Goal: Check status: Check status

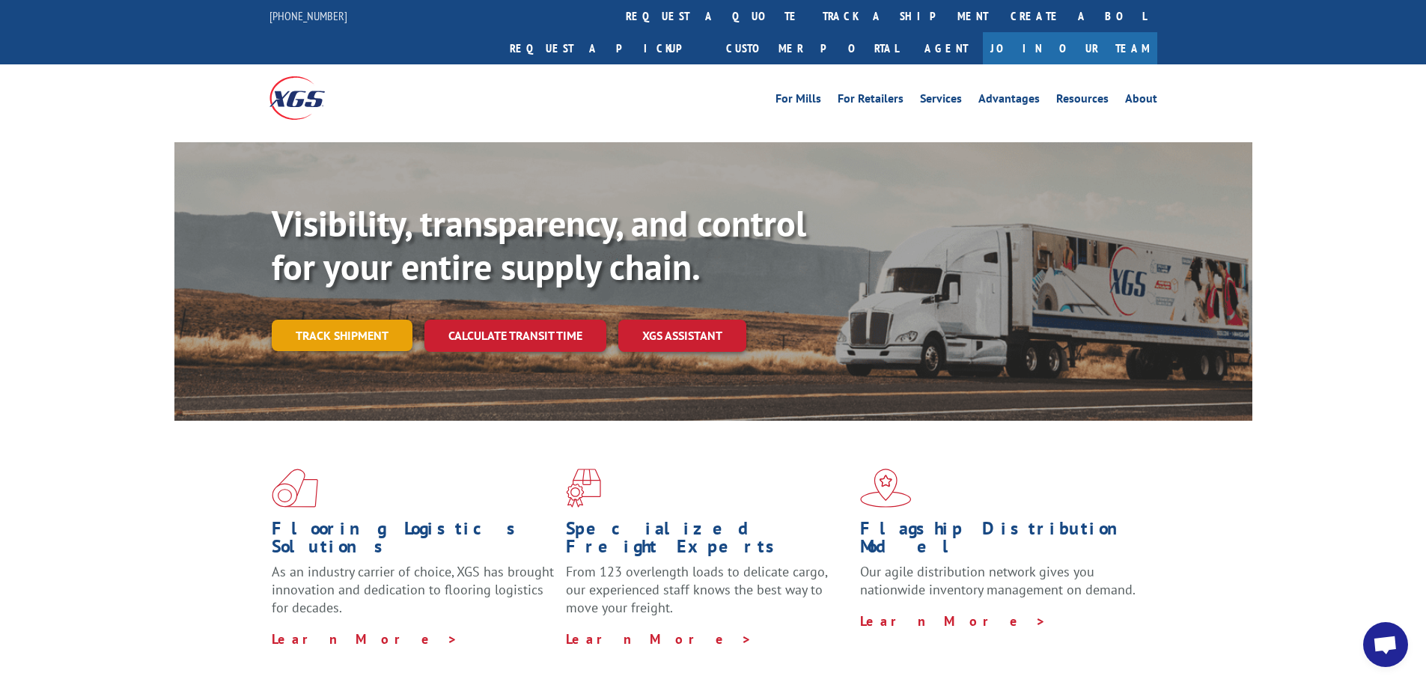
click at [371, 320] on link "Track shipment" at bounding box center [342, 335] width 141 height 31
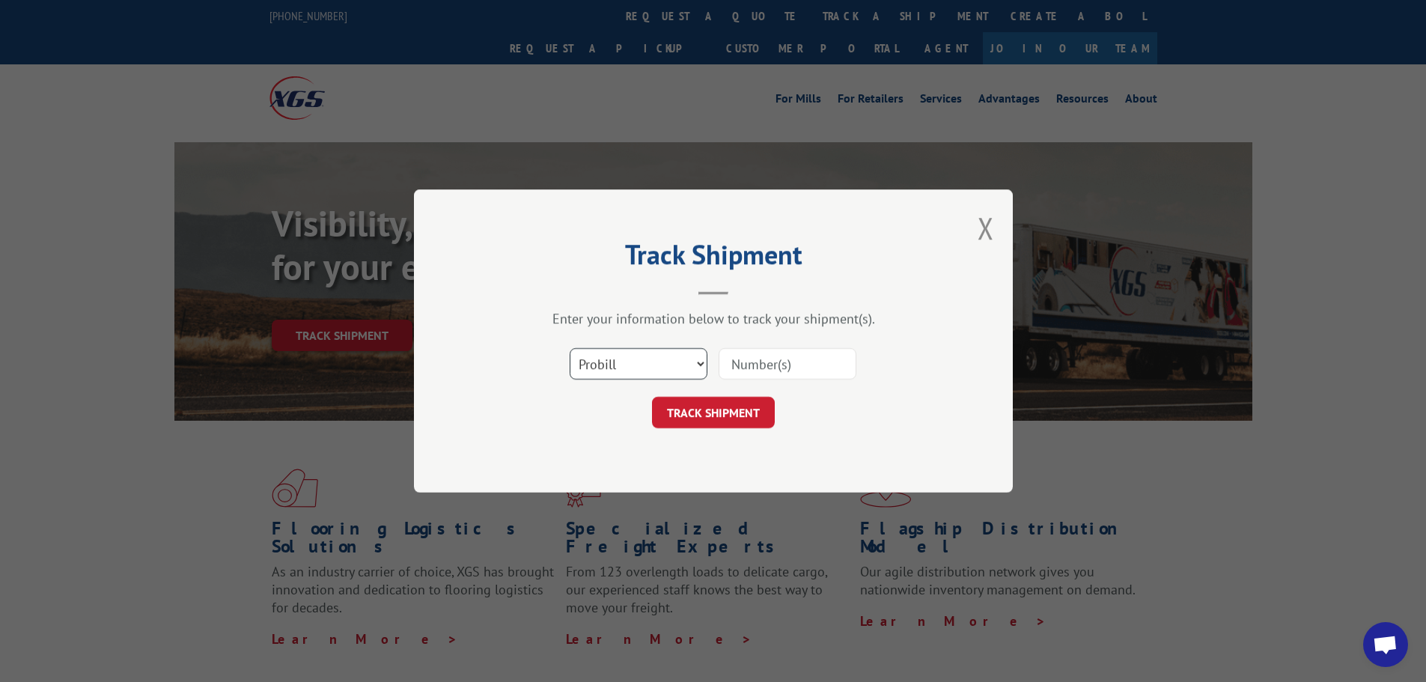
click at [640, 360] on select "Select category... Probill BOL PO" at bounding box center [639, 363] width 138 height 31
select select "bol"
click at [570, 348] on select "Select category... Probill BOL PO" at bounding box center [639, 363] width 138 height 31
click at [775, 364] on input at bounding box center [787, 363] width 138 height 31
paste input "5478913"
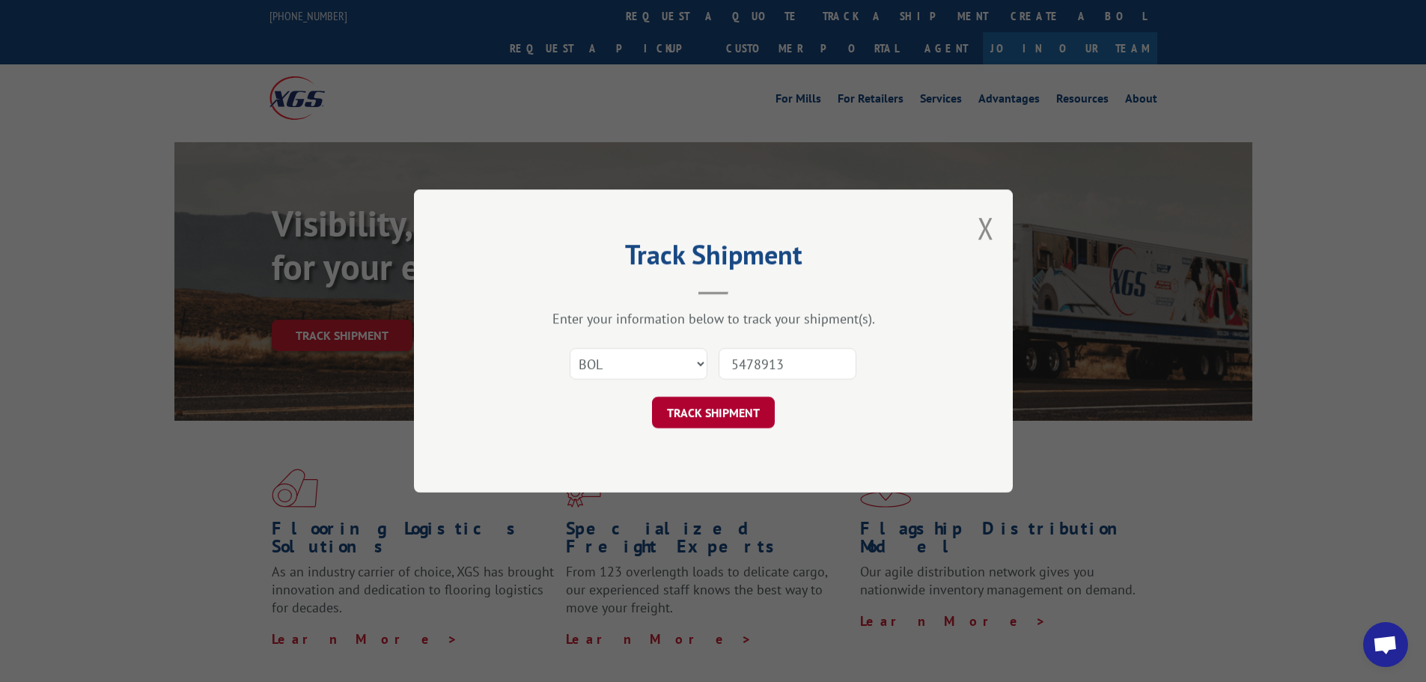
type input "5478913"
click at [719, 413] on button "TRACK SHIPMENT" at bounding box center [713, 412] width 123 height 31
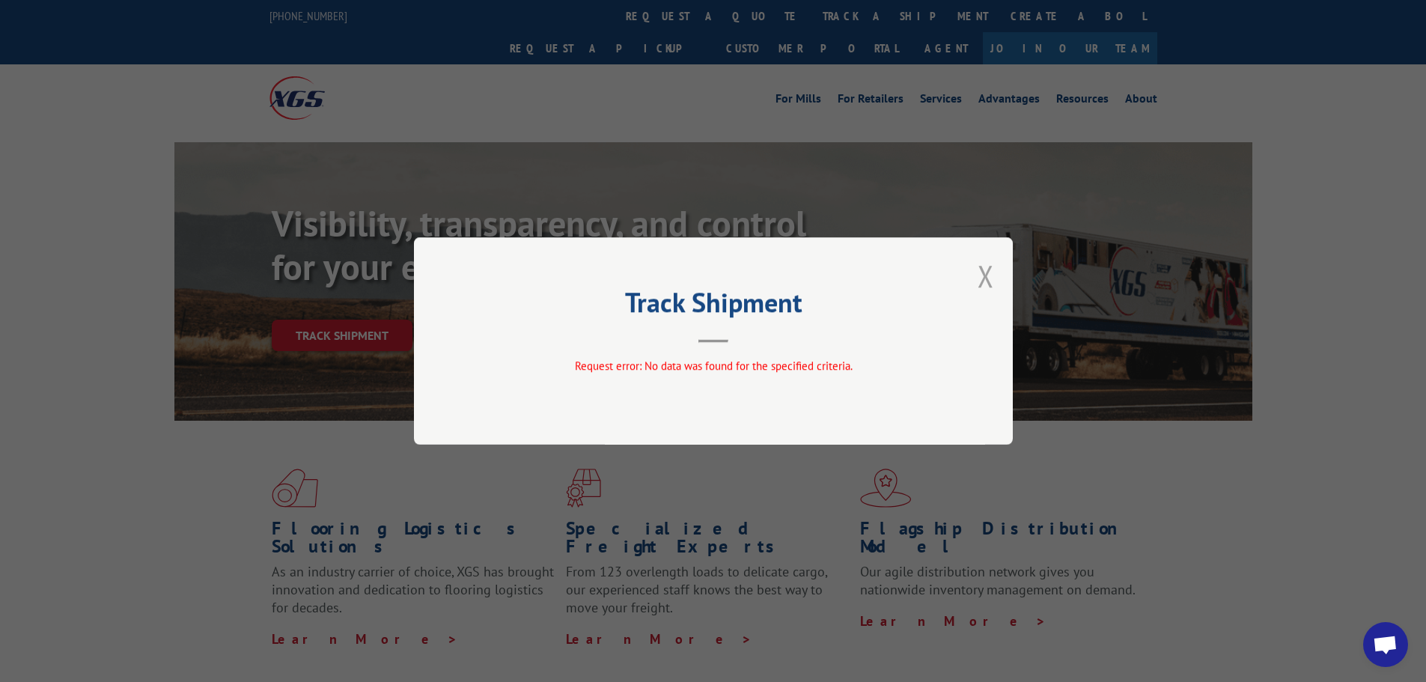
click at [985, 277] on button "Close modal" at bounding box center [985, 276] width 16 height 40
